Goal: Task Accomplishment & Management: Complete application form

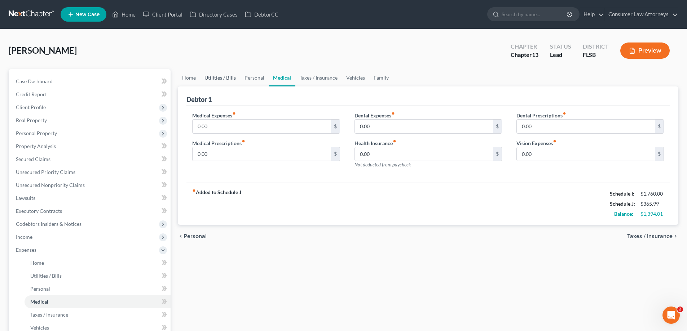
click at [217, 76] on link "Utilities / Bills" at bounding box center [220, 77] width 40 height 17
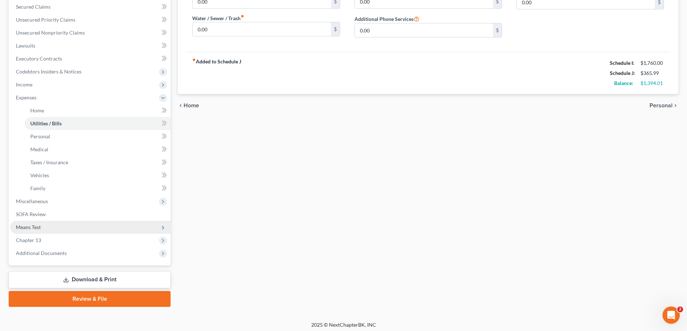
scroll to position [156, 0]
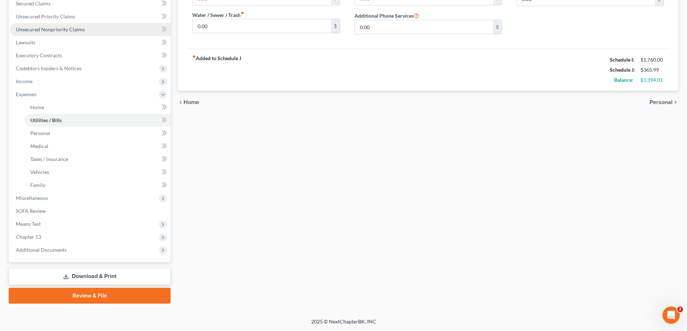
click at [70, 33] on link "Unsecured Nonpriority Claims" at bounding box center [90, 29] width 161 height 13
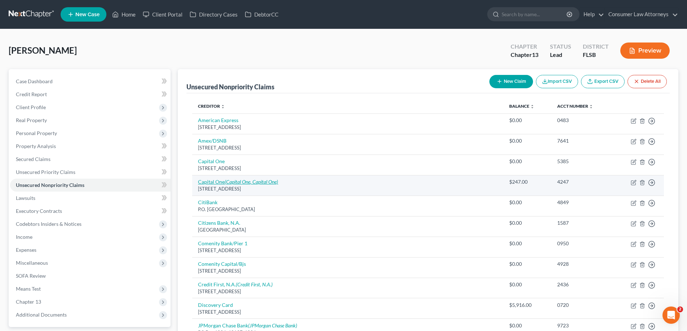
click at [252, 182] on icon "(Capital One, Capital One)" at bounding box center [251, 182] width 53 height 6
select select "46"
select select "2"
select select "0"
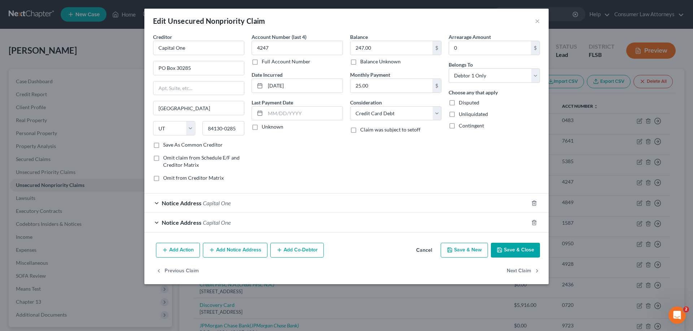
click at [503, 254] on button "Save & Close" at bounding box center [515, 250] width 49 height 15
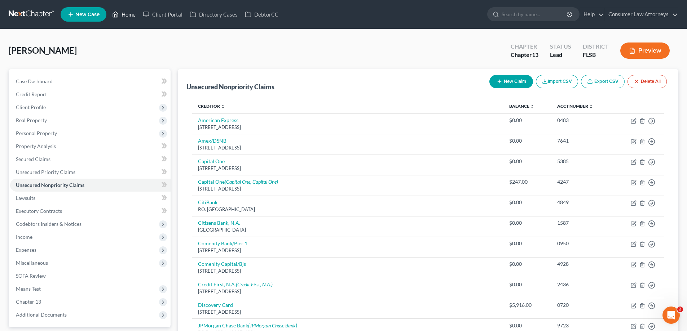
click at [127, 18] on link "Home" at bounding box center [124, 14] width 31 height 13
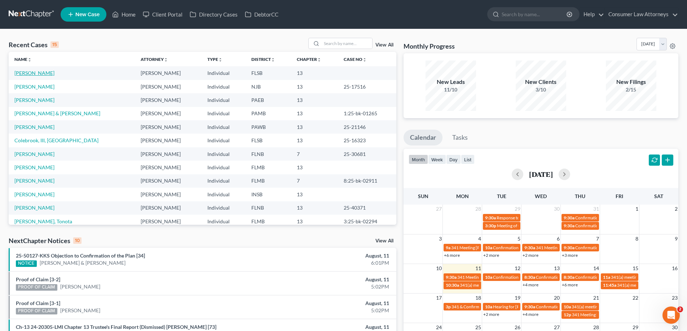
click at [40, 76] on link "[PERSON_NAME]" at bounding box center [34, 73] width 40 height 6
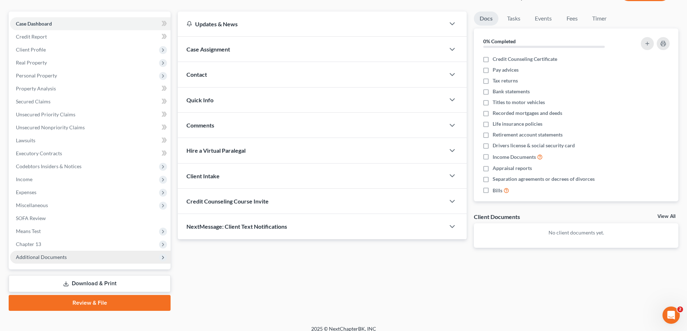
scroll to position [65, 0]
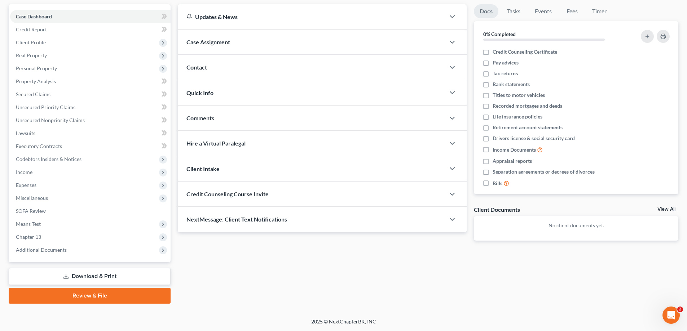
drag, startPoint x: 94, startPoint y: 274, endPoint x: 122, endPoint y: 276, distance: 27.8
click at [94, 274] on link "Download & Print" at bounding box center [90, 276] width 162 height 17
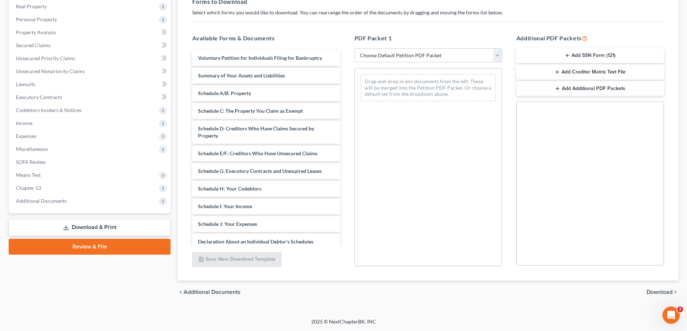
click at [91, 246] on link "Review & File" at bounding box center [90, 247] width 162 height 16
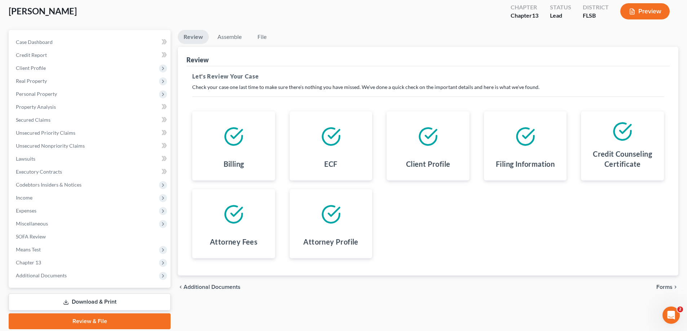
scroll to position [65, 0]
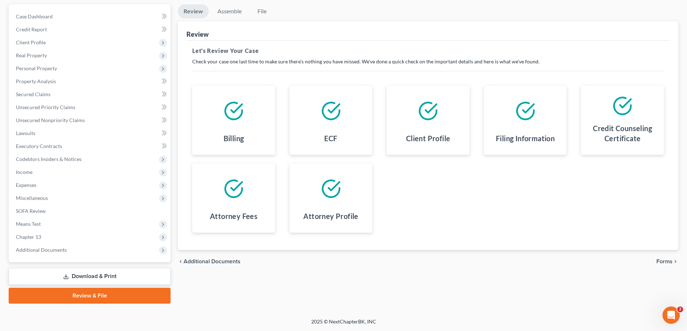
click at [664, 262] on span "Forms" at bounding box center [664, 262] width 16 height 6
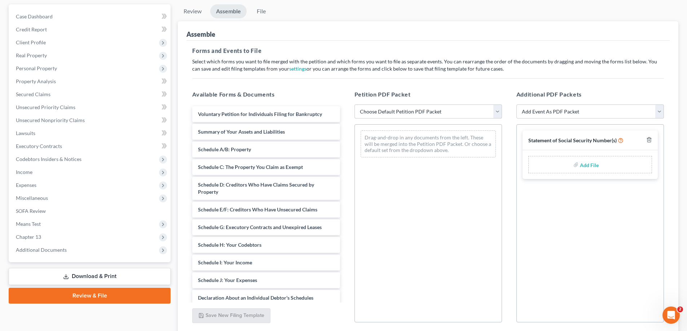
click at [390, 114] on select "Choose Default Petition PDF Packet Emergency Filing (Voluntary Petition and Cre…" at bounding box center [429, 112] width 148 height 14
select select "0"
click at [355, 105] on select "Choose Default Petition PDF Packet Emergency Filing (Voluntary Petition and Cre…" at bounding box center [429, 112] width 148 height 14
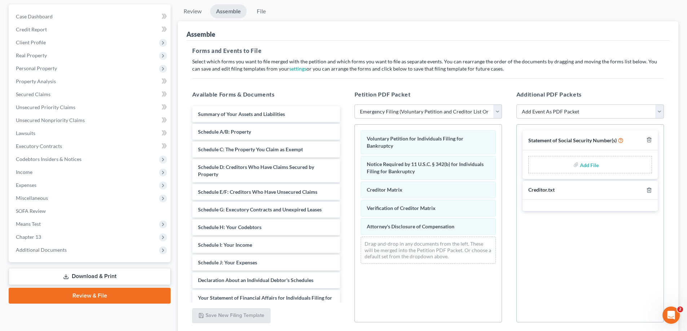
click at [598, 164] on label "Add File" at bounding box center [590, 165] width 20 height 13
click at [586, 164] on input "file" at bounding box center [588, 164] width 17 height 13
type input "C:\fakepath\Statement of SS.pdf"
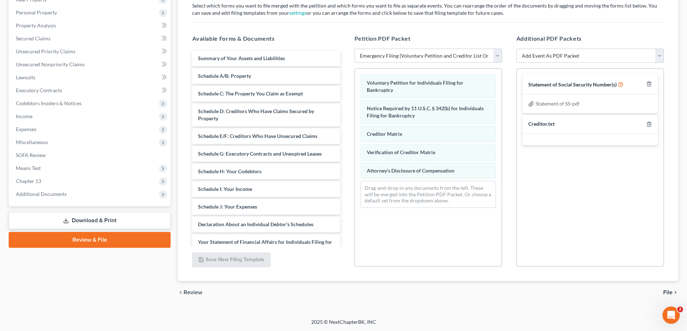
scroll to position [121, 0]
click at [668, 290] on span "File" at bounding box center [667, 293] width 9 height 6
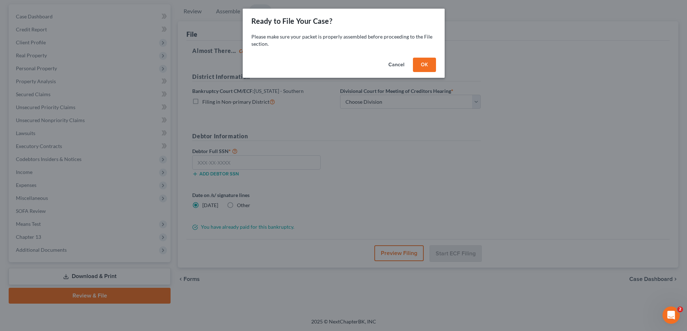
scroll to position [65, 0]
click at [430, 66] on button "OK" at bounding box center [427, 65] width 23 height 14
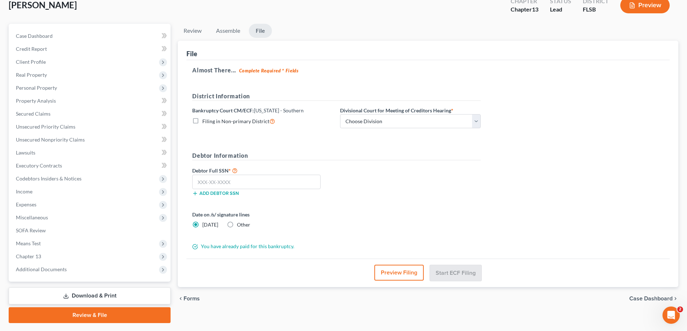
scroll to position [29, 0]
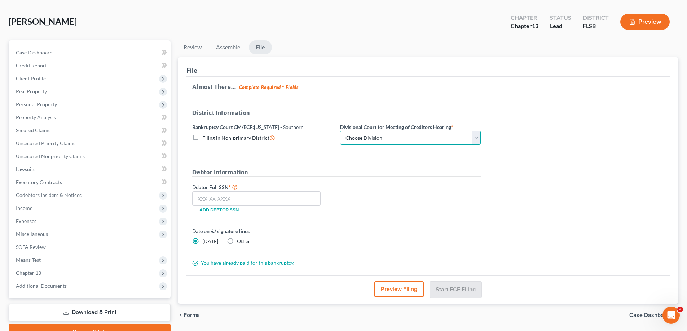
click at [396, 133] on select "Choose Division [GEOGRAPHIC_DATA] [GEOGRAPHIC_DATA] [GEOGRAPHIC_DATA]" at bounding box center [410, 138] width 141 height 14
click at [378, 88] on h5 "Almost There... Complete Required * Fields" at bounding box center [428, 87] width 472 height 9
click at [381, 138] on select "Choose Division [GEOGRAPHIC_DATA] [GEOGRAPHIC_DATA] [GEOGRAPHIC_DATA]" at bounding box center [410, 138] width 141 height 14
select select "0"
click at [340, 131] on select "Choose Division [GEOGRAPHIC_DATA] [GEOGRAPHIC_DATA] [GEOGRAPHIC_DATA]" at bounding box center [410, 138] width 141 height 14
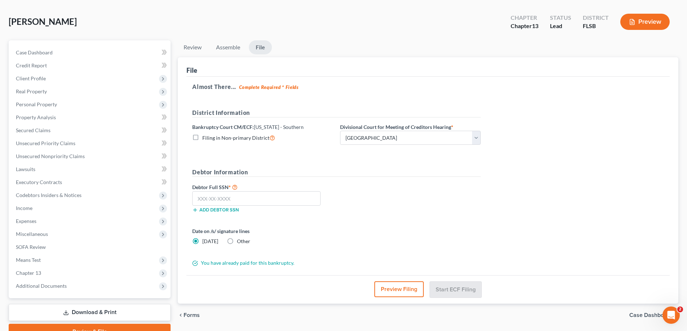
click at [434, 109] on h5 "District Information" at bounding box center [336, 113] width 289 height 9
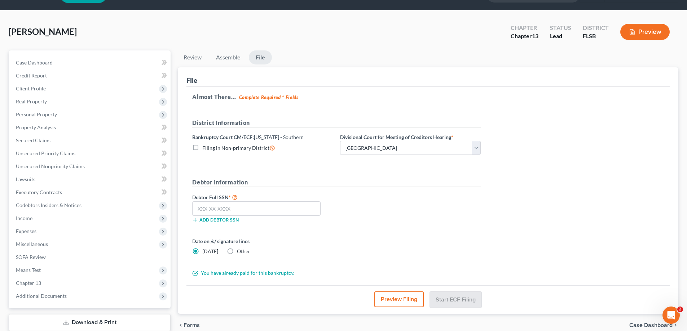
scroll to position [36, 0]
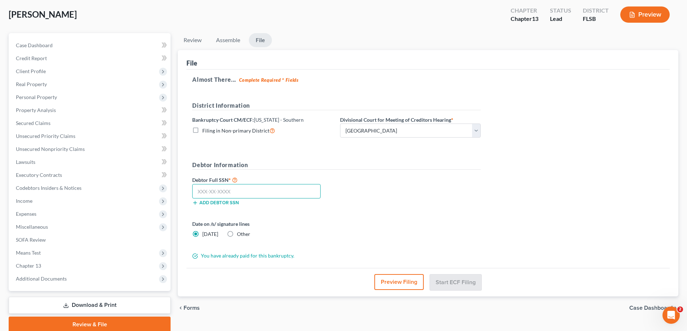
click at [282, 194] on input "text" at bounding box center [256, 191] width 128 height 14
type input "262-68-5908"
drag, startPoint x: 461, startPoint y: 281, endPoint x: 601, endPoint y: 323, distance: 146.0
click at [461, 281] on button "Start ECF Filing" at bounding box center [456, 282] width 52 height 16
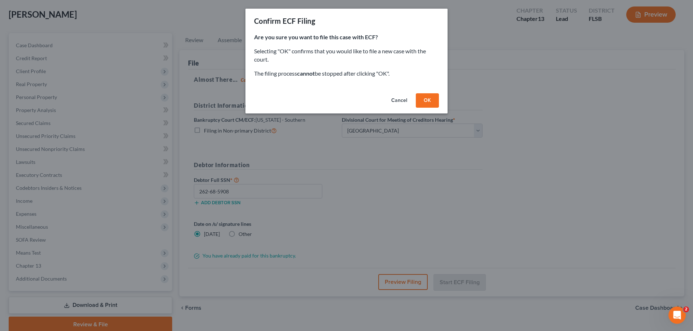
drag, startPoint x: 430, startPoint y: 99, endPoint x: 485, endPoint y: 143, distance: 70.9
click at [430, 98] on button "OK" at bounding box center [427, 100] width 23 height 14
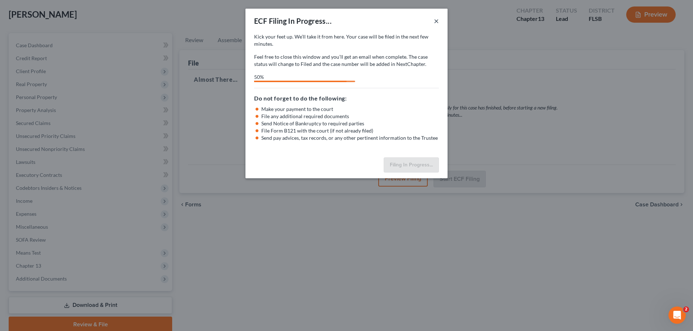
click at [436, 19] on button "×" at bounding box center [436, 21] width 5 height 9
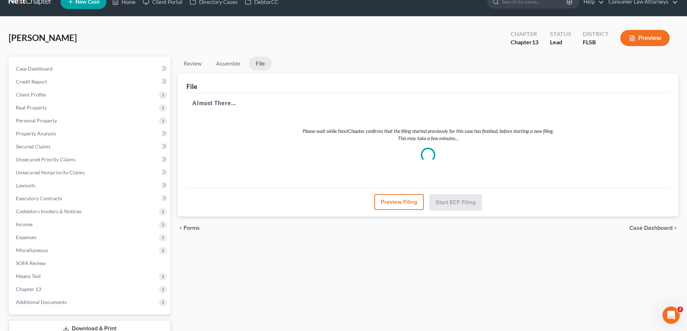
scroll to position [0, 0]
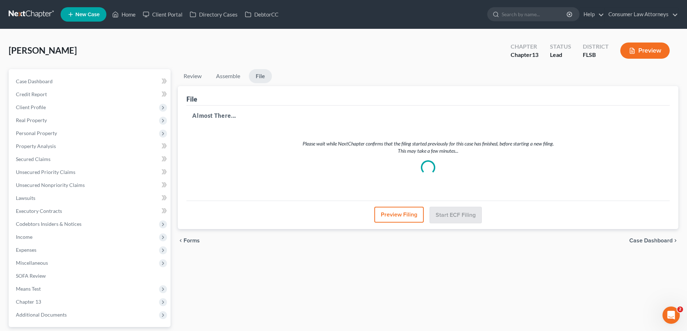
select select "0"
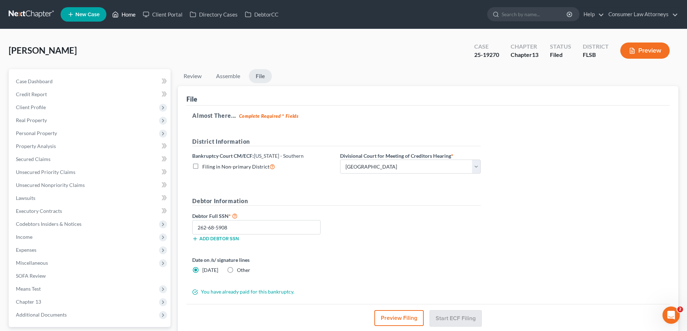
click at [126, 13] on link "Home" at bounding box center [124, 14] width 31 height 13
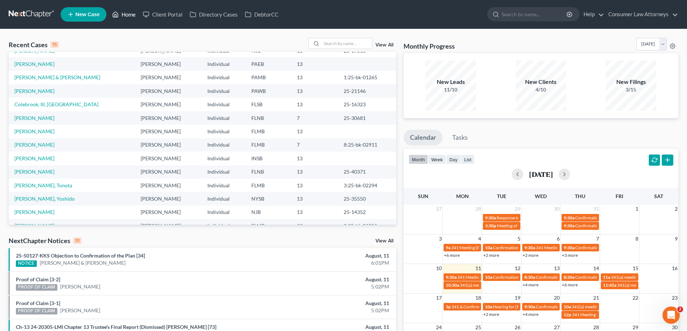
scroll to position [49, 0]
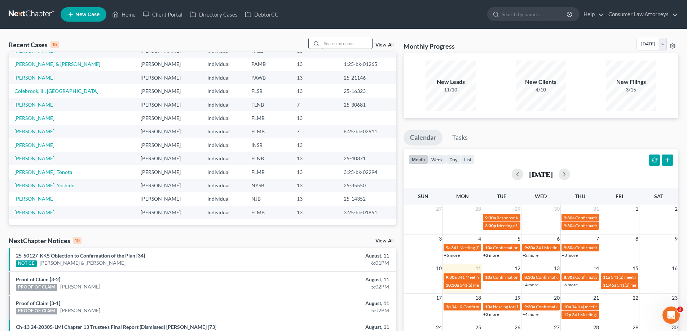
click at [359, 46] on input "search" at bounding box center [347, 43] width 50 height 10
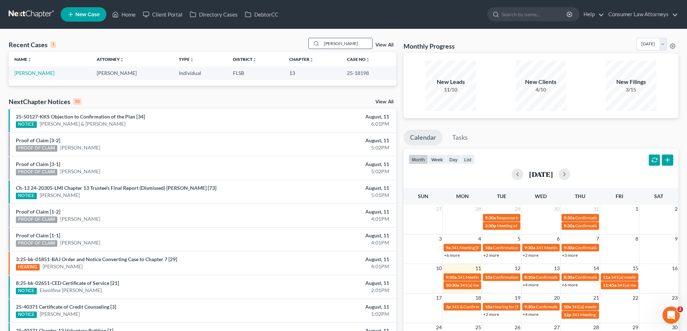
scroll to position [0, 0]
type input "[PERSON_NAME]"
drag, startPoint x: 368, startPoint y: 71, endPoint x: 344, endPoint y: 74, distance: 24.4
click at [344, 74] on td "25-18198" at bounding box center [368, 72] width 55 height 13
copy td "25-18198"
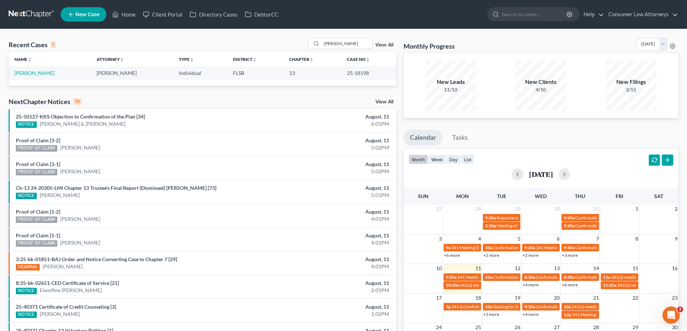
drag, startPoint x: 325, startPoint y: 44, endPoint x: 304, endPoint y: 53, distance: 22.8
click at [309, 49] on div "Recent Cases 1 [PERSON_NAME] View All" at bounding box center [203, 45] width 388 height 14
click at [121, 14] on link "Home" at bounding box center [124, 14] width 31 height 13
